Goal: Navigation & Orientation: Find specific page/section

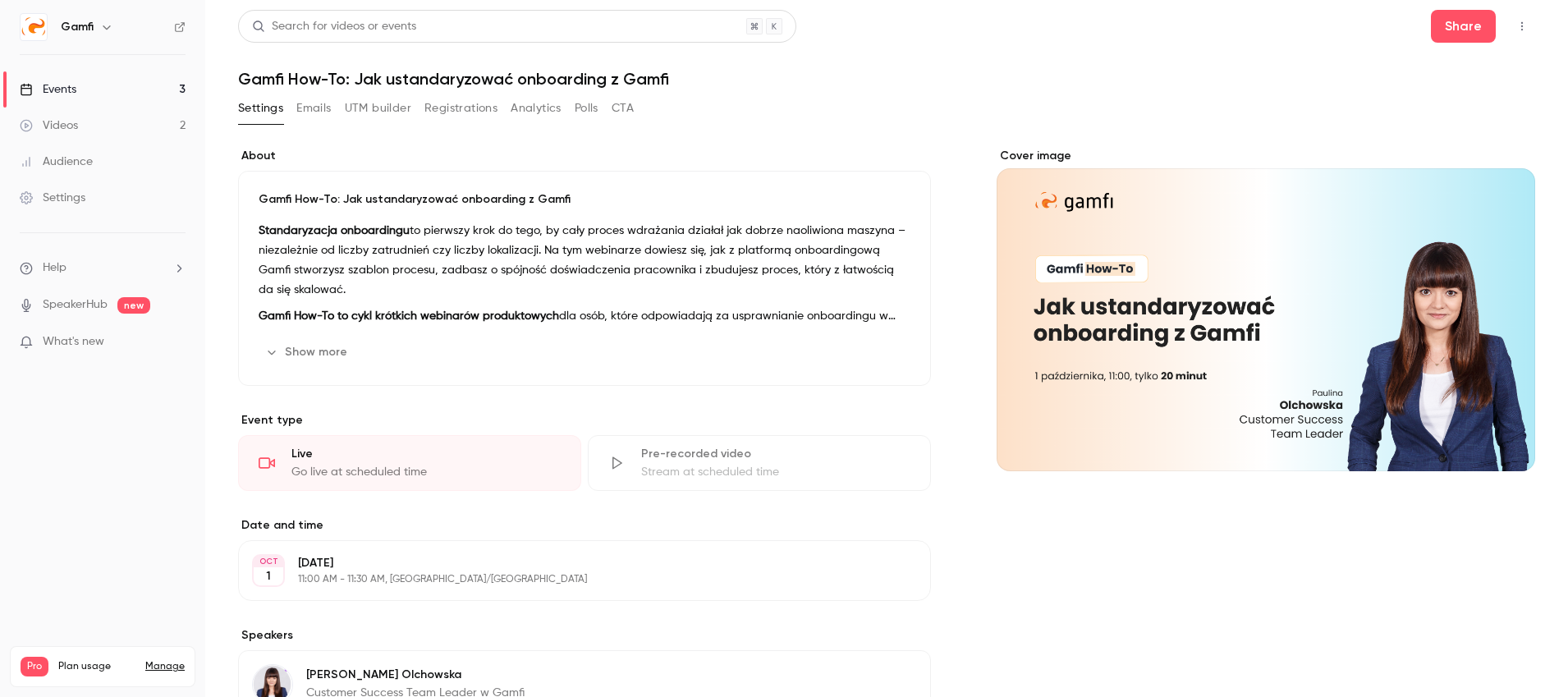
click at [104, 126] on link "Videos 2" at bounding box center [103, 125] width 206 height 36
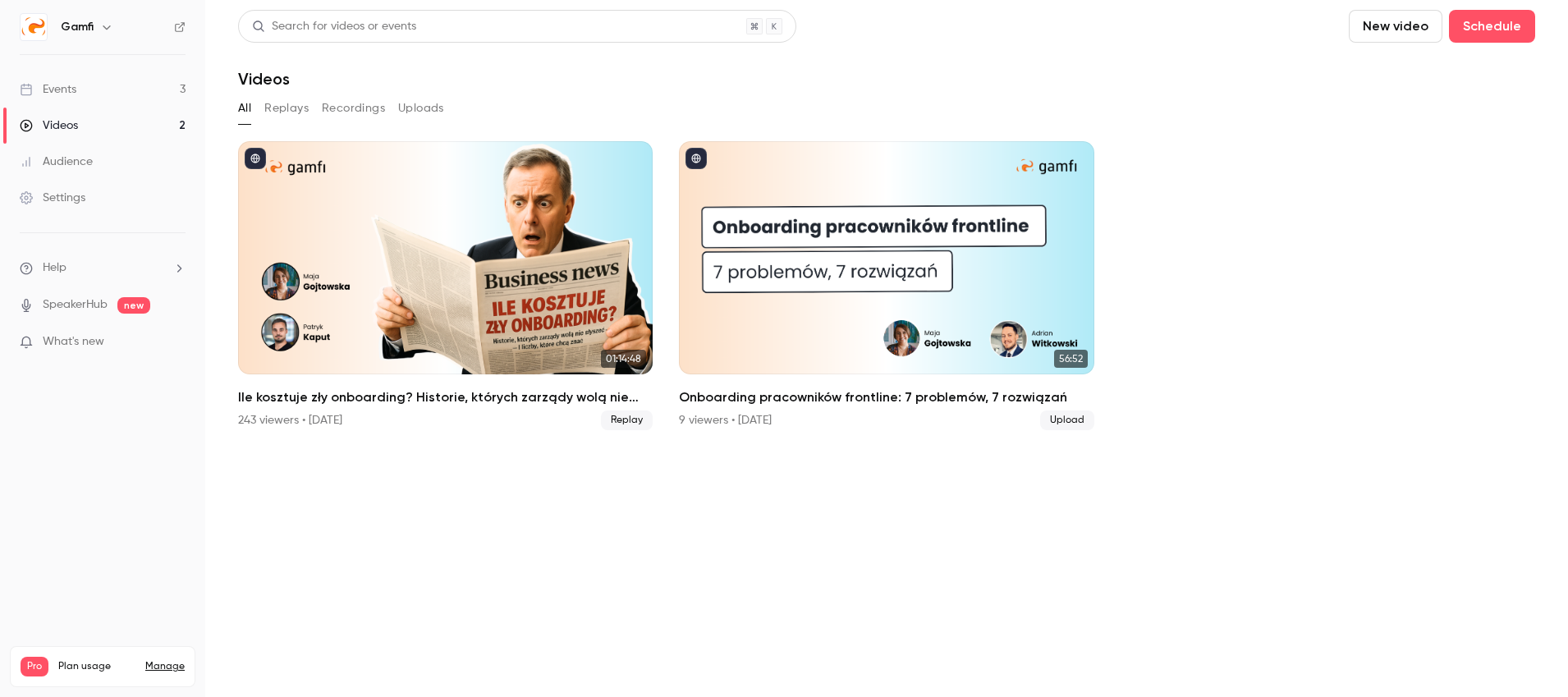
click at [117, 84] on link "Events 3" at bounding box center [103, 89] width 206 height 36
